Goal: Find specific page/section: Find specific page/section

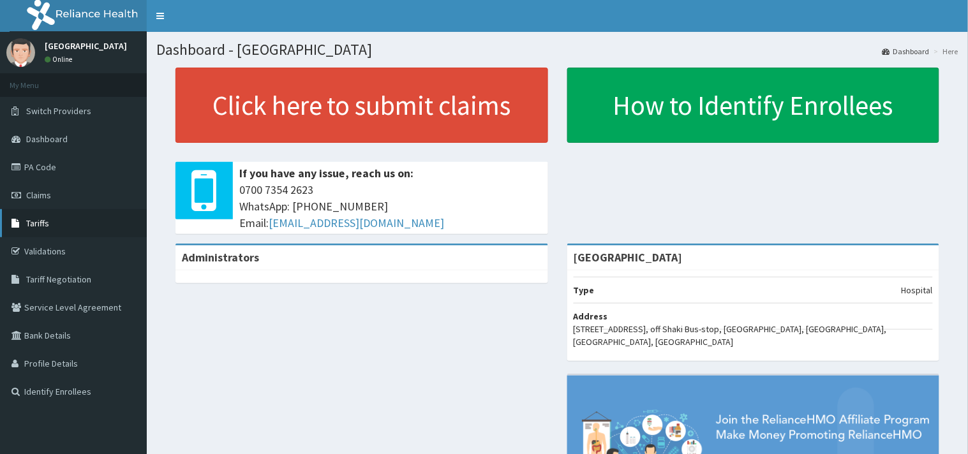
click at [57, 216] on link "Tariffs" at bounding box center [73, 223] width 147 height 28
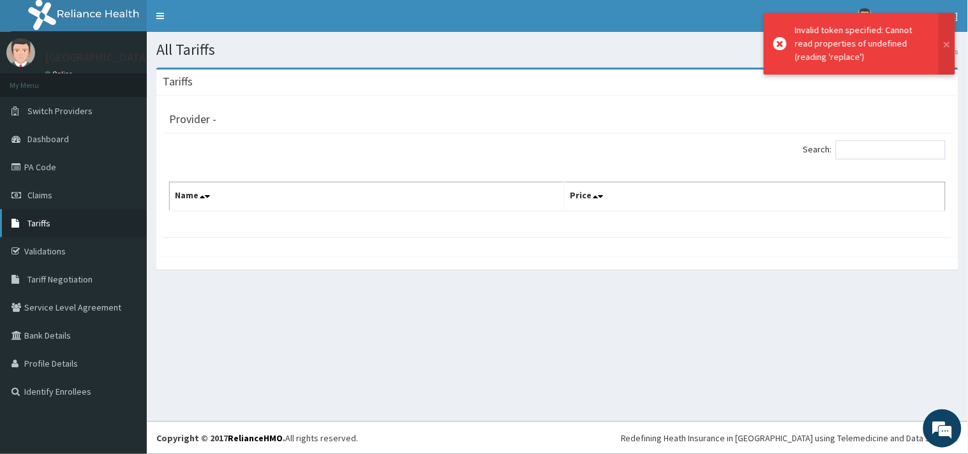
click at [52, 224] on link "Tariffs" at bounding box center [73, 223] width 147 height 28
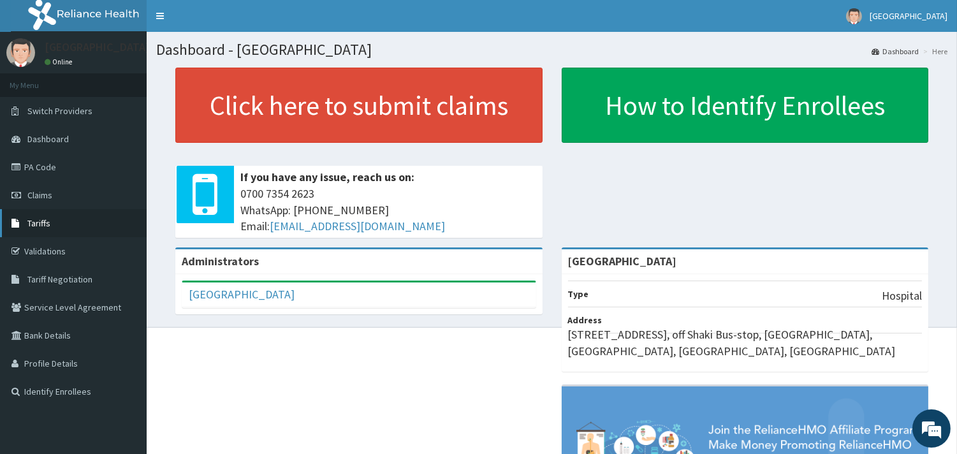
click at [64, 221] on link "Tariffs" at bounding box center [73, 223] width 147 height 28
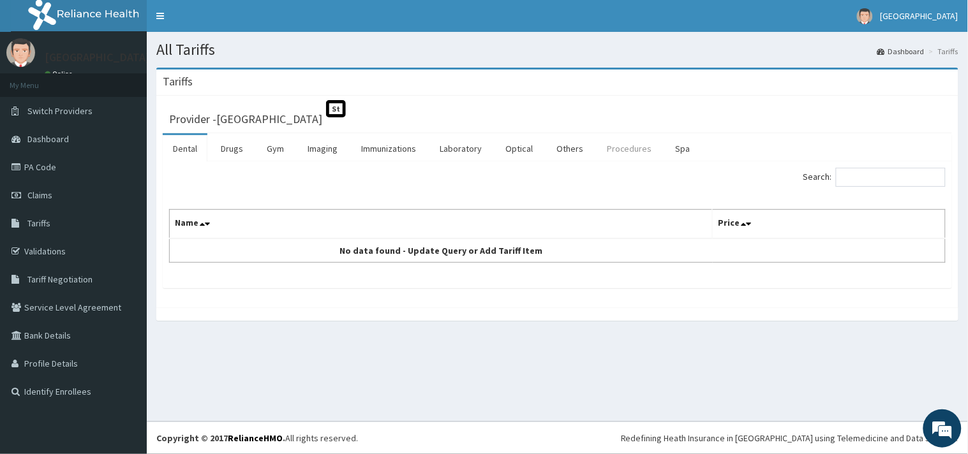
click at [624, 147] on link "Procedures" at bounding box center [629, 148] width 66 height 27
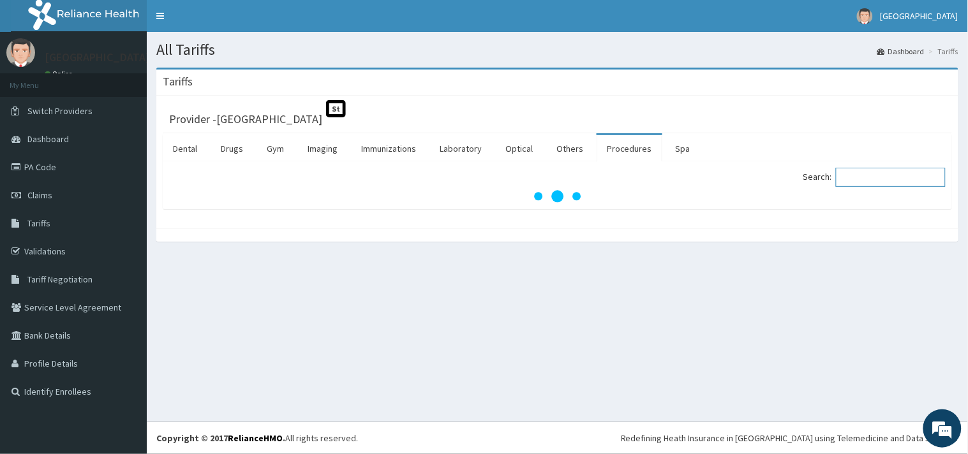
click at [881, 175] on input "Search:" at bounding box center [891, 177] width 110 height 19
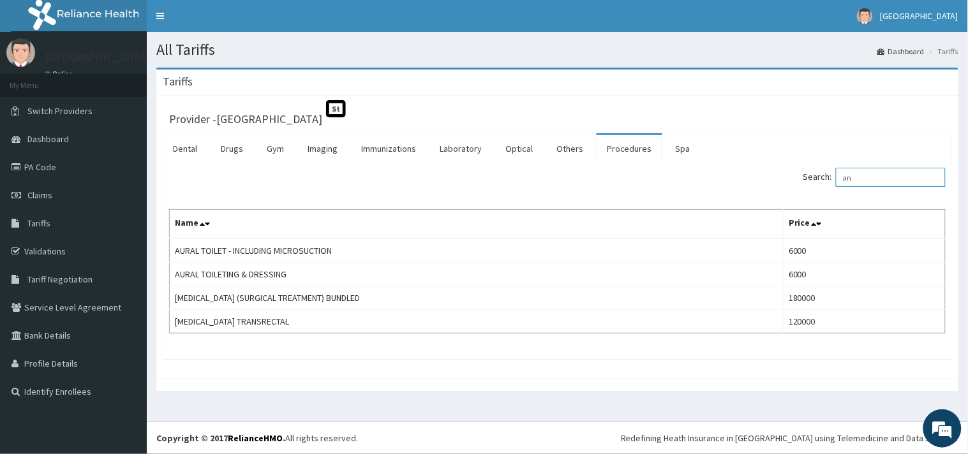
type input "a"
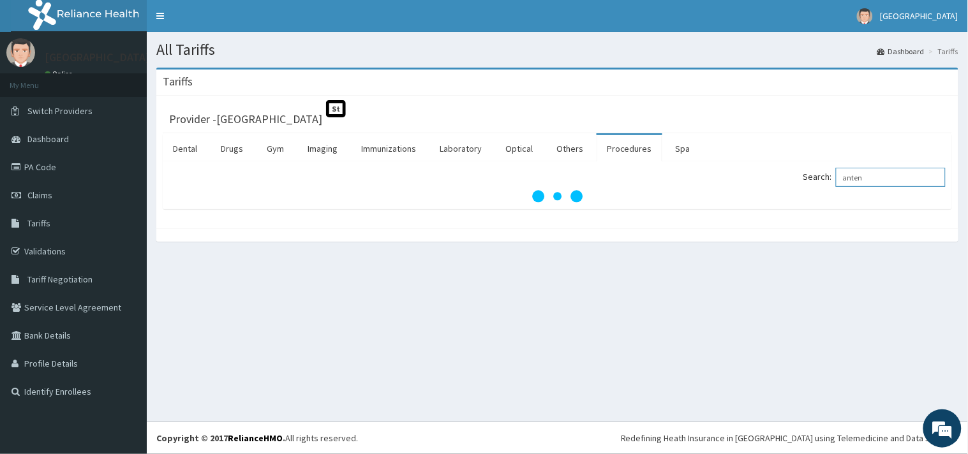
type input "anten"
